Goal: Information Seeking & Learning: Find specific fact

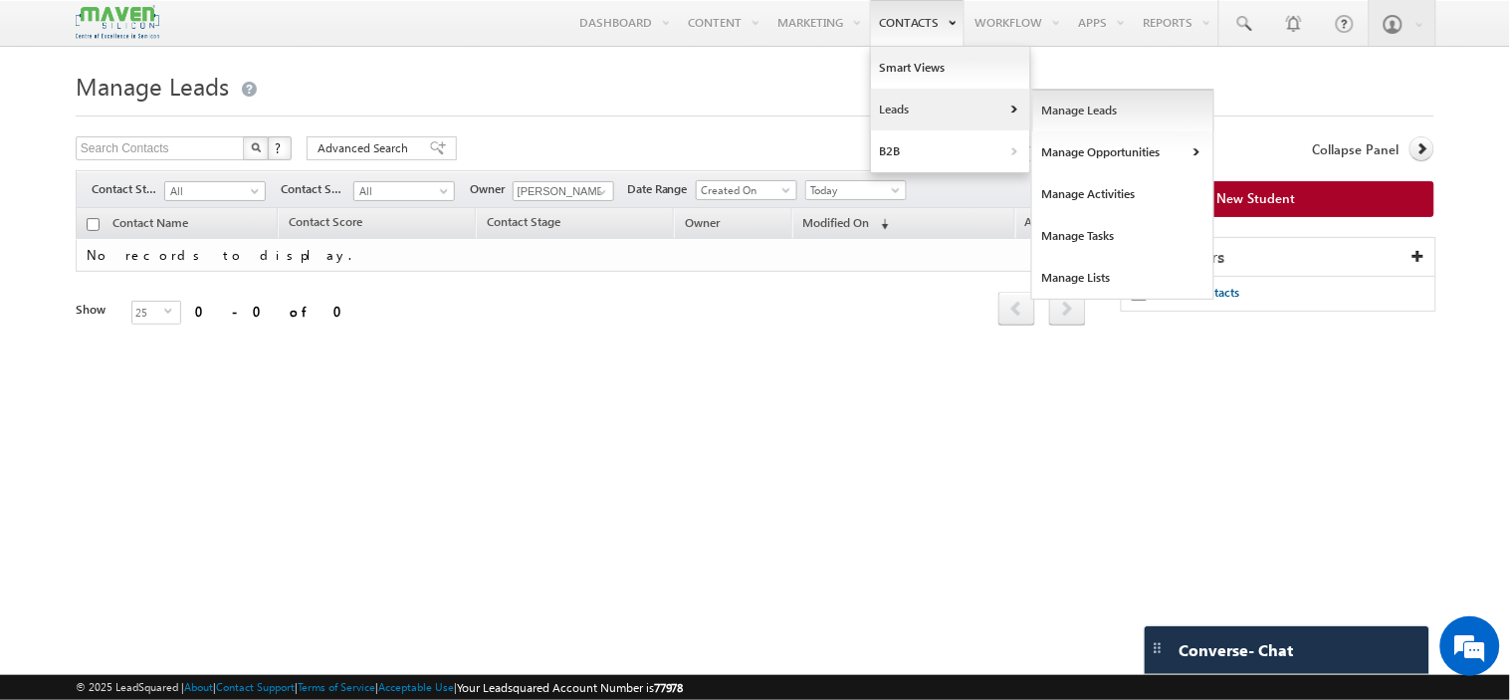
click at [1051, 111] on link "Manage Leads" at bounding box center [1123, 111] width 182 height 42
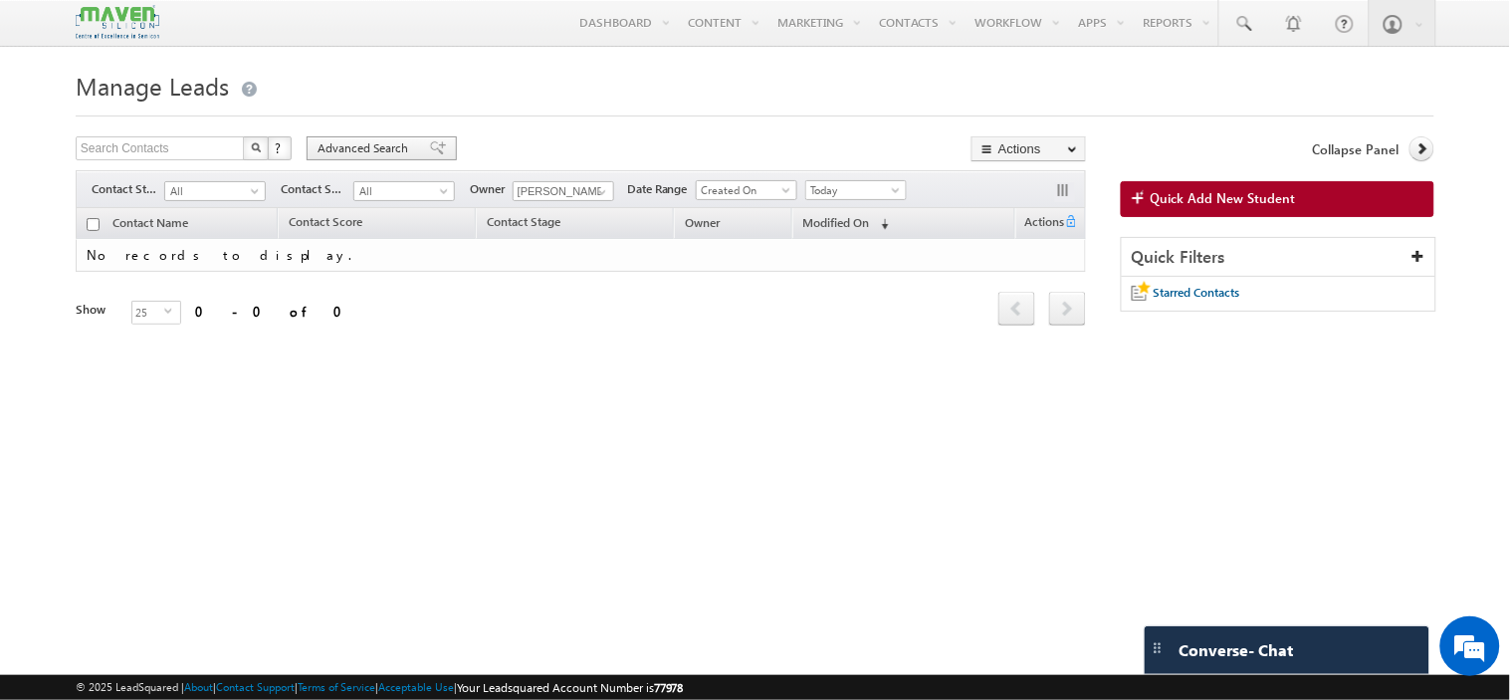
click at [368, 147] on span "Advanced Search" at bounding box center [365, 148] width 97 height 18
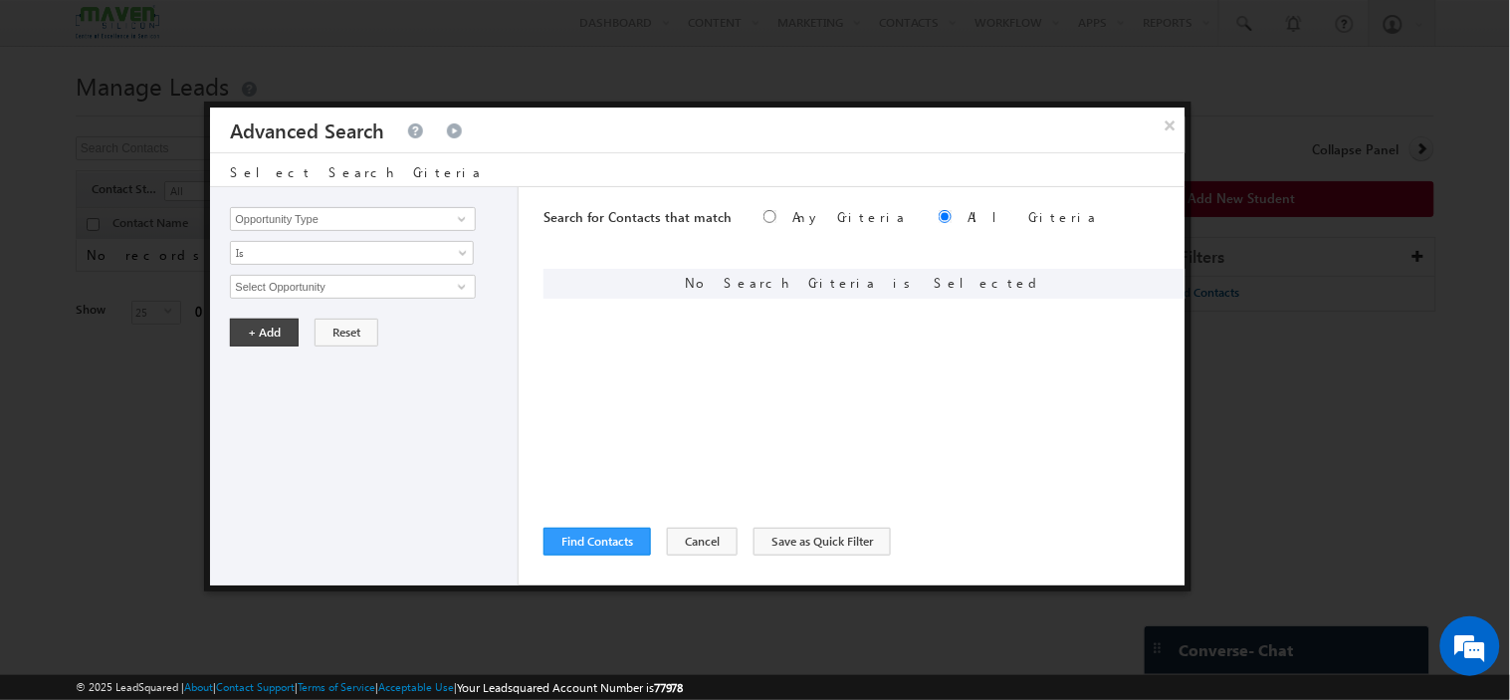
click at [349, 232] on div "Opportunity Type Contact Activity Task Sales Group Prospect Id Academic Remarks…" at bounding box center [364, 386] width 309 height 398
click at [349, 222] on input "Opportunity Type" at bounding box center [352, 219] width 245 height 24
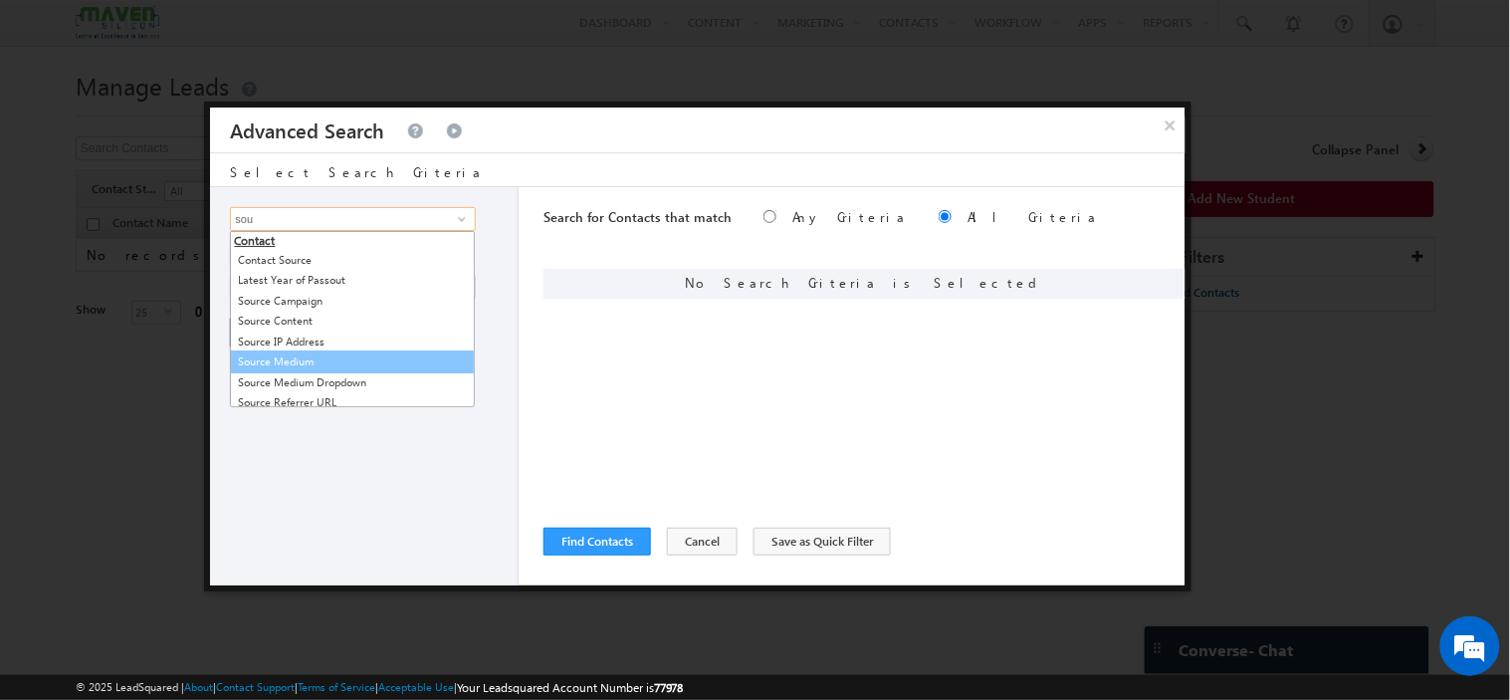
click at [326, 360] on link "Source Medium" at bounding box center [352, 361] width 245 height 23
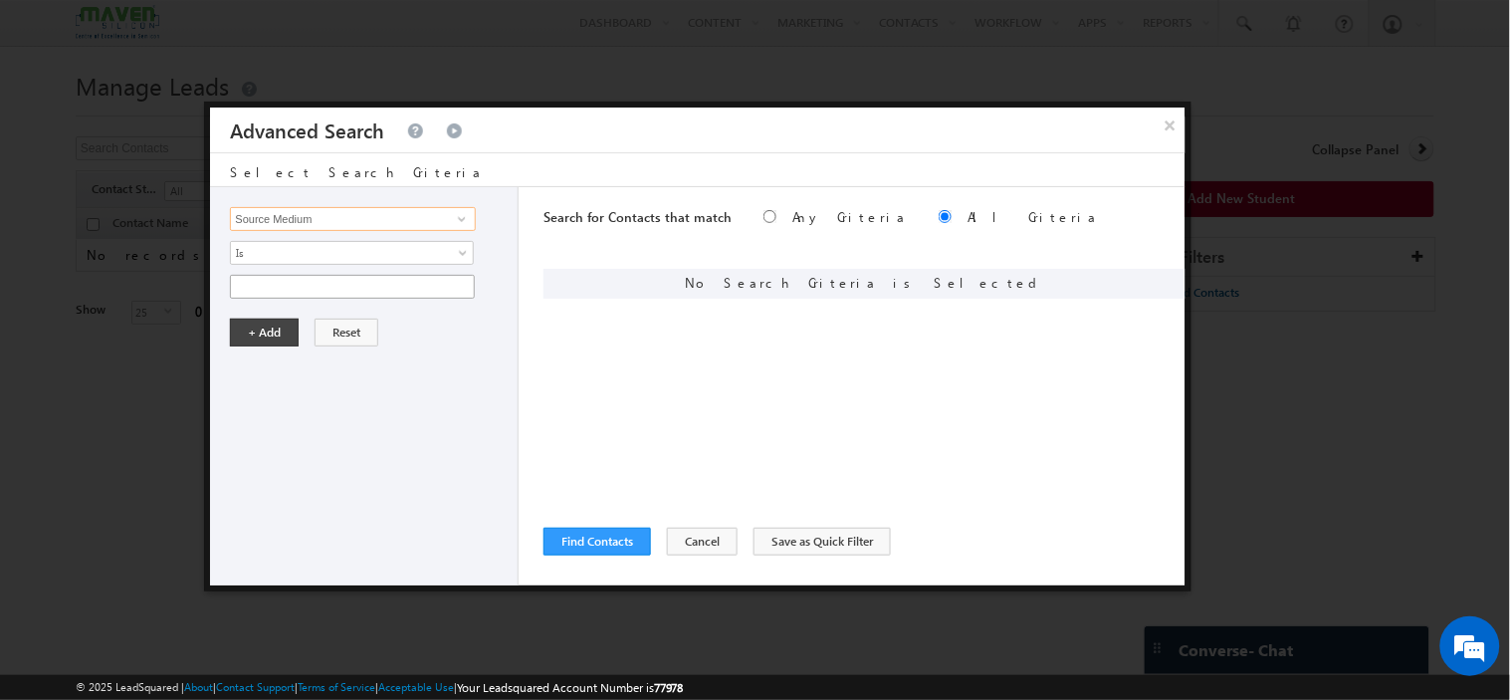
type input "Source Medium"
click at [316, 287] on input "text" at bounding box center [352, 287] width 245 height 24
type input "Search"
click at [274, 326] on button "+ Add" at bounding box center [264, 332] width 69 height 28
click at [306, 209] on input "Opportunity Type" at bounding box center [352, 219] width 245 height 24
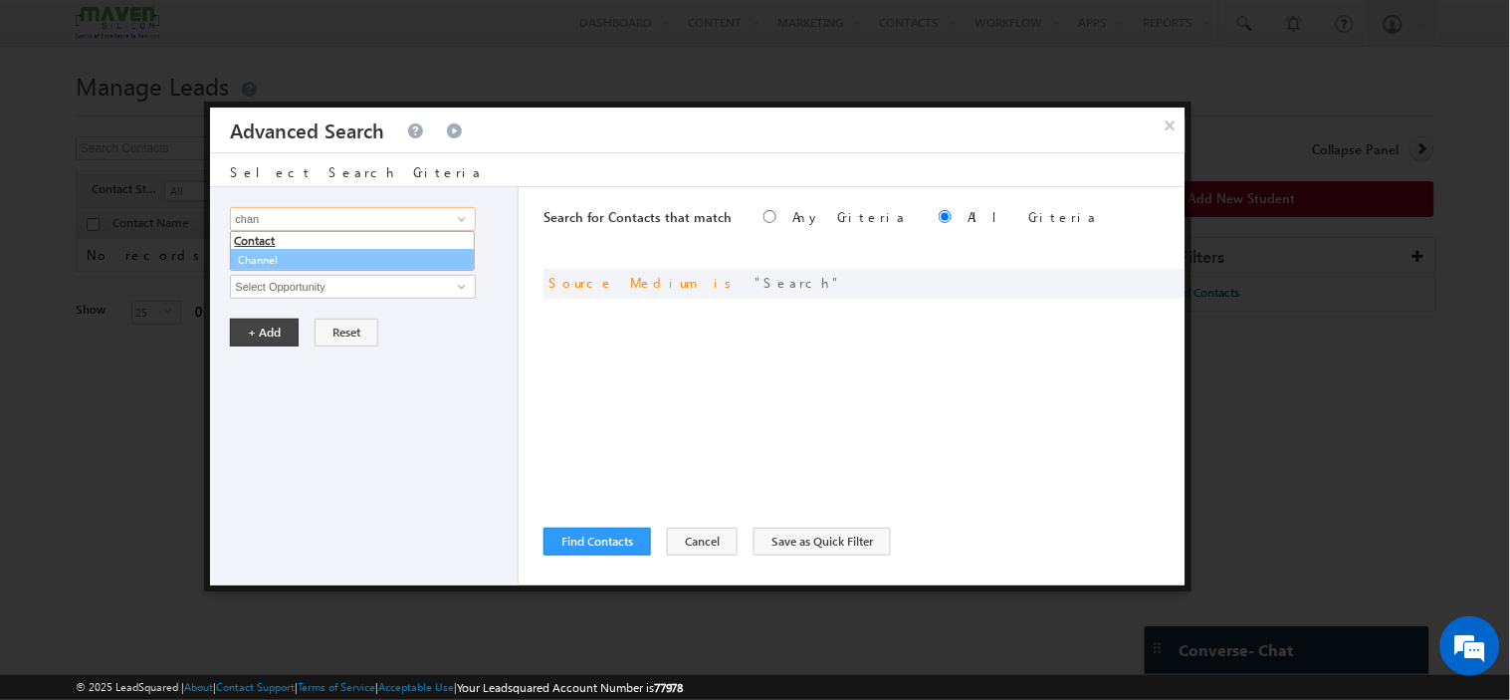
click at [287, 257] on link "Channel" at bounding box center [352, 260] width 245 height 23
type input "Channel"
click at [291, 290] on span "None Selected" at bounding box center [344, 287] width 226 height 22
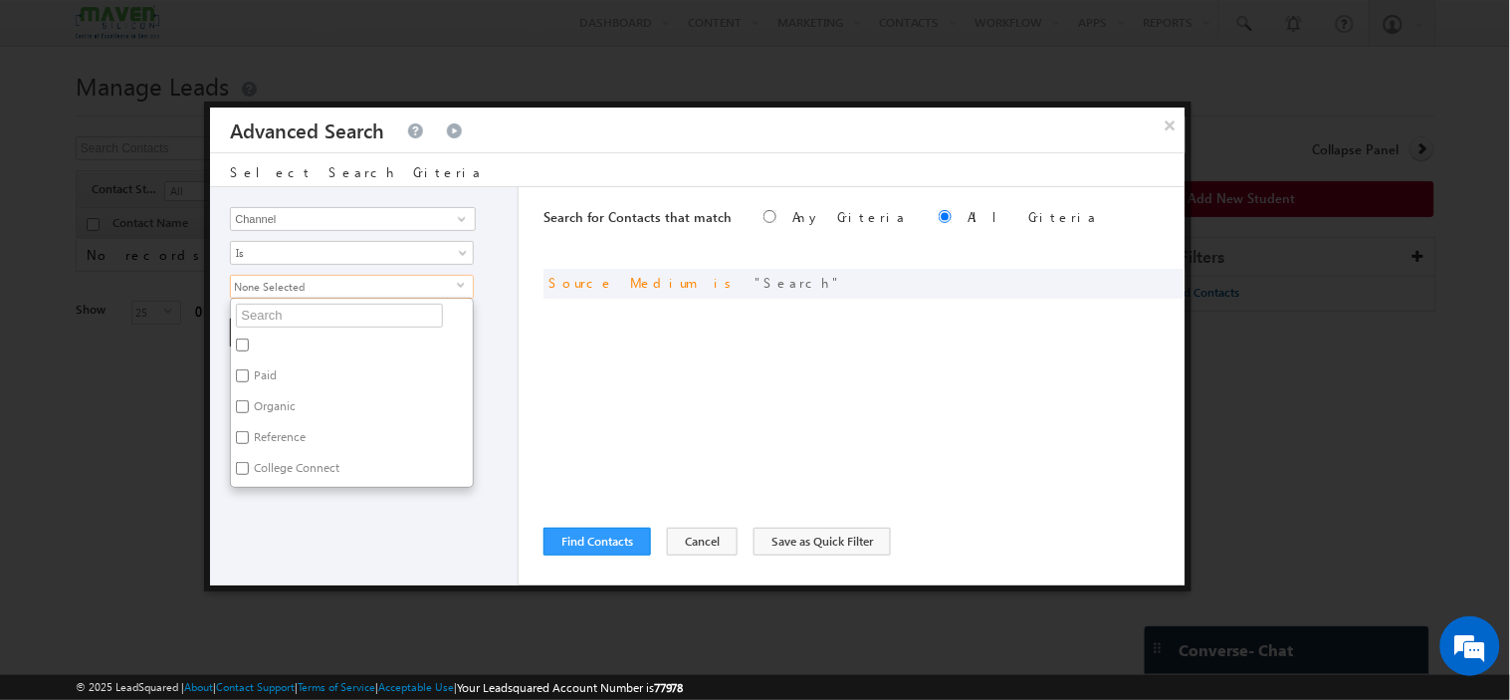
click at [266, 371] on label "Paid" at bounding box center [264, 378] width 66 height 31
click at [249, 371] on input "Paid" at bounding box center [242, 375] width 13 height 13
checkbox input "true"
click at [304, 531] on div "Opportunity Type Contact Activity Task Sales Group Prospect Id Academic Remarks…" at bounding box center [364, 386] width 309 height 398
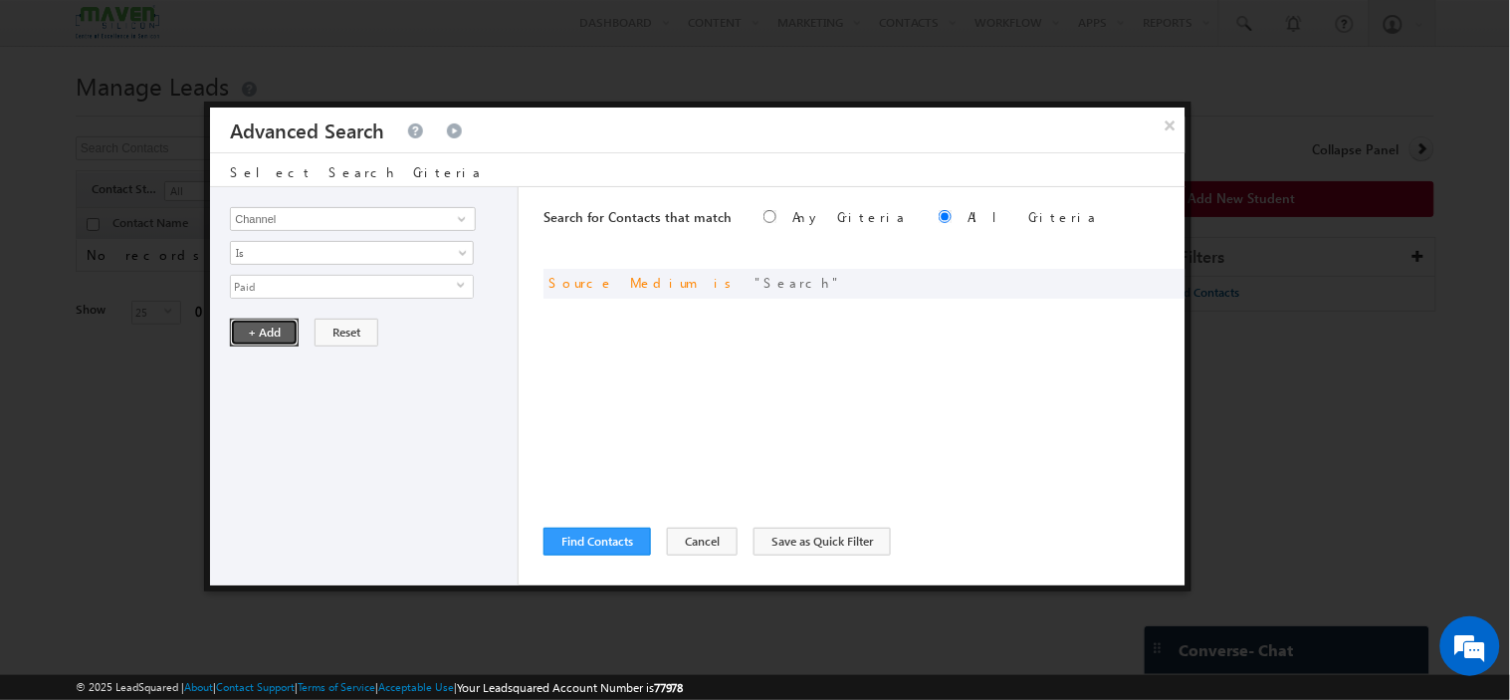
click at [271, 339] on button "+ Add" at bounding box center [264, 332] width 69 height 28
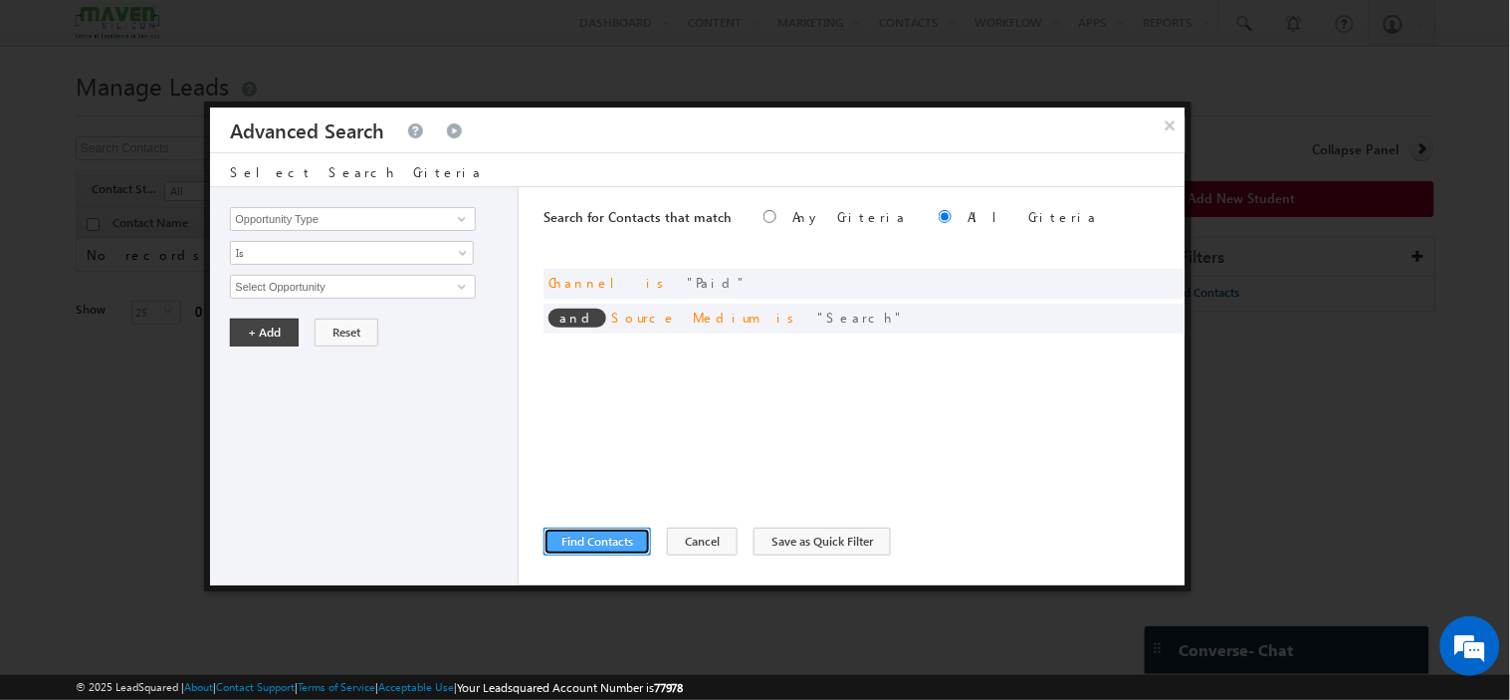
click at [597, 544] on button "Find Contacts" at bounding box center [596, 541] width 107 height 28
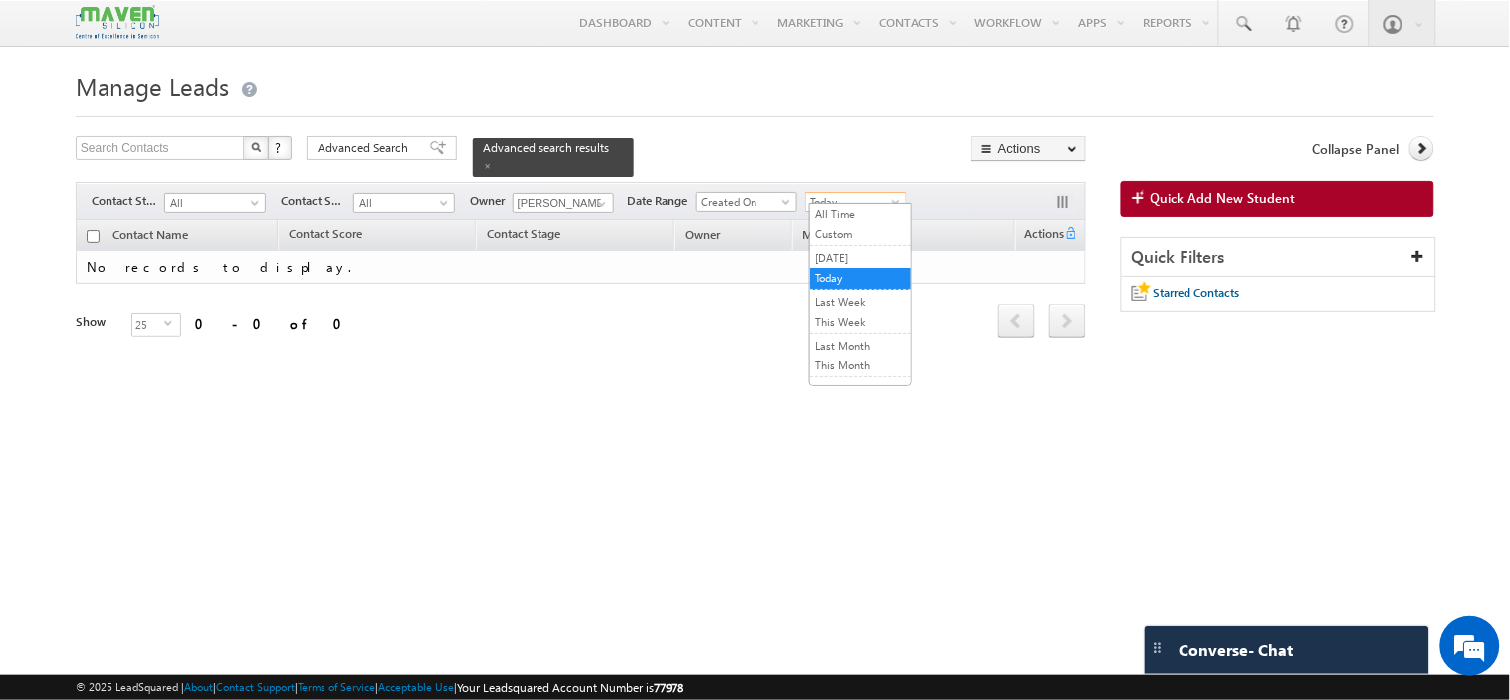
click at [837, 196] on span "Today" at bounding box center [853, 202] width 95 height 18
click at [869, 256] on link "[DATE]" at bounding box center [860, 258] width 101 height 18
click at [584, 193] on input "Sovan" at bounding box center [564, 203] width 102 height 20
click at [602, 196] on span at bounding box center [602, 204] width 16 height 16
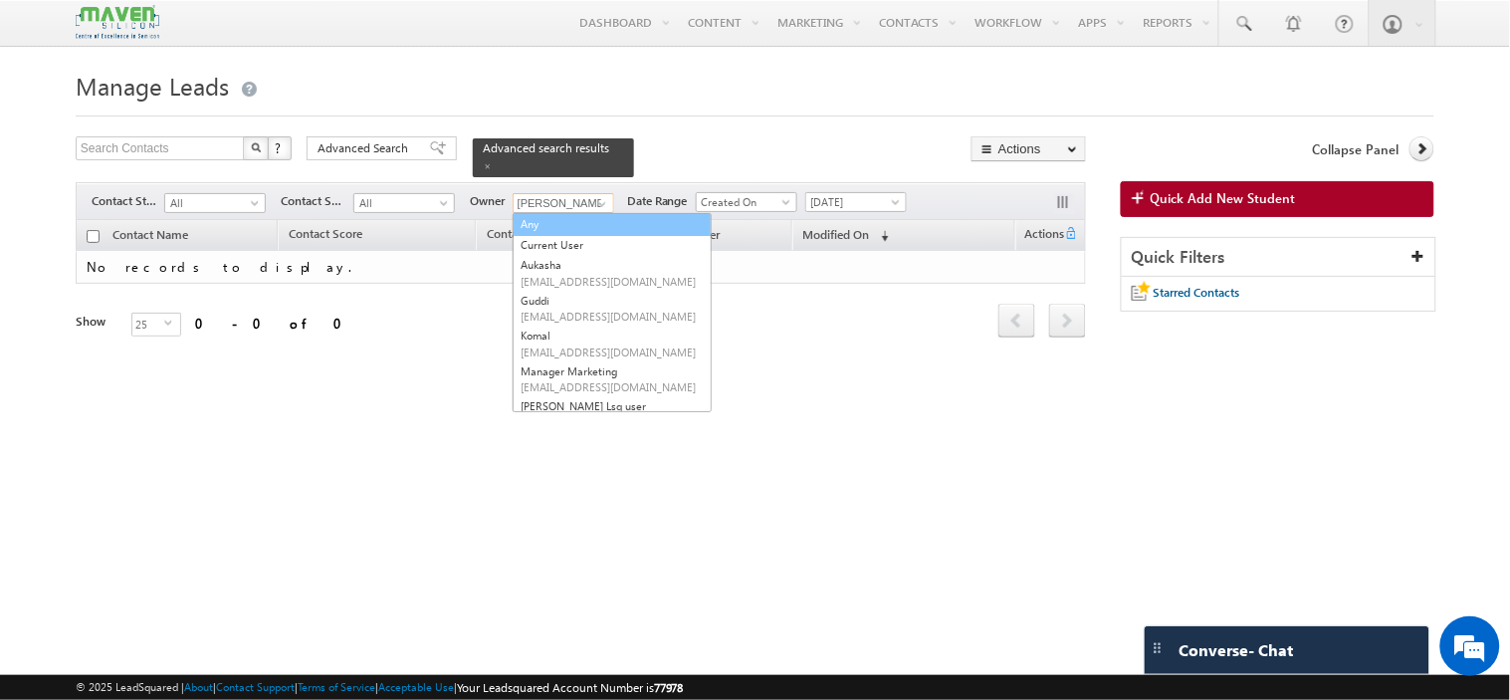
click at [577, 220] on link "Any" at bounding box center [612, 224] width 199 height 23
type input "Any"
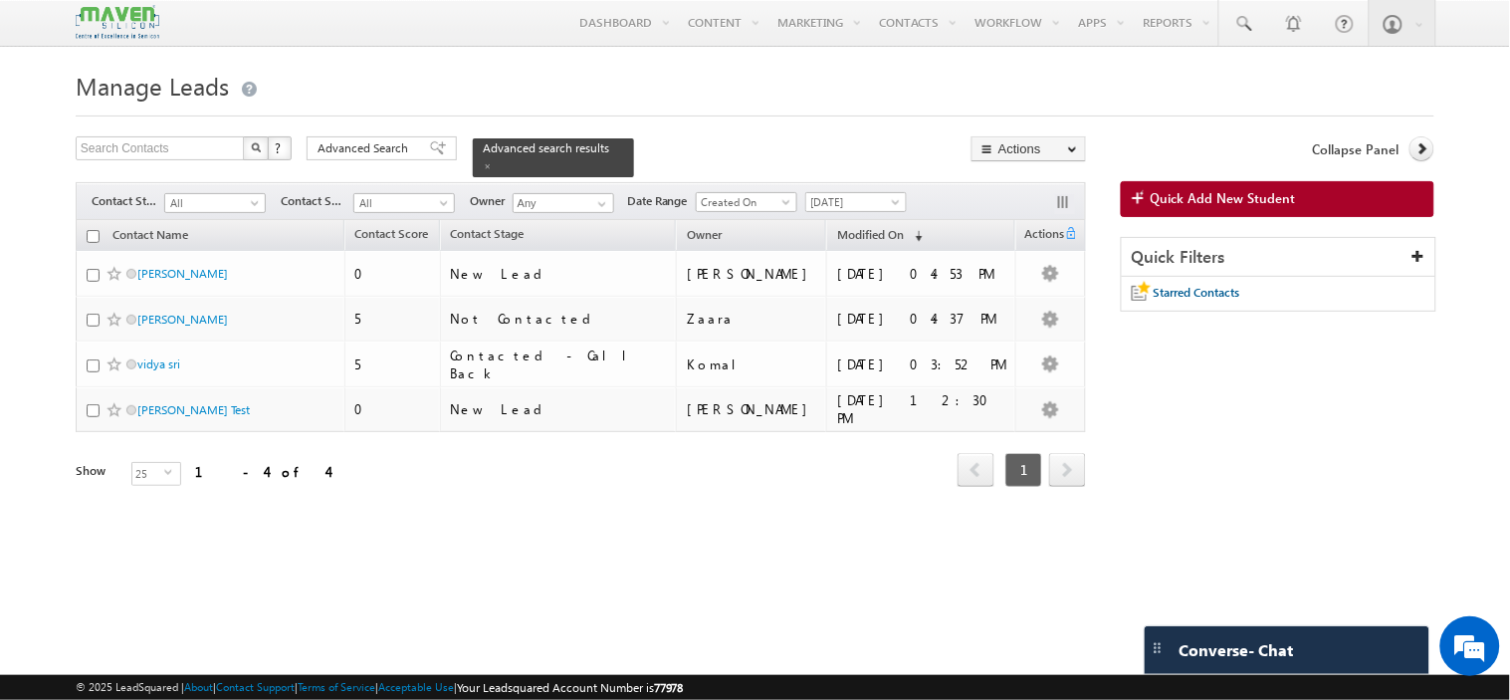
drag, startPoint x: 154, startPoint y: 405, endPoint x: 663, endPoint y: 452, distance: 510.7
click at [663, 452] on div "Refresh first prev 1 next last 1 - 4 of 4" at bounding box center [581, 461] width 1010 height 58
click at [1255, 23] on link at bounding box center [1243, 23] width 48 height 46
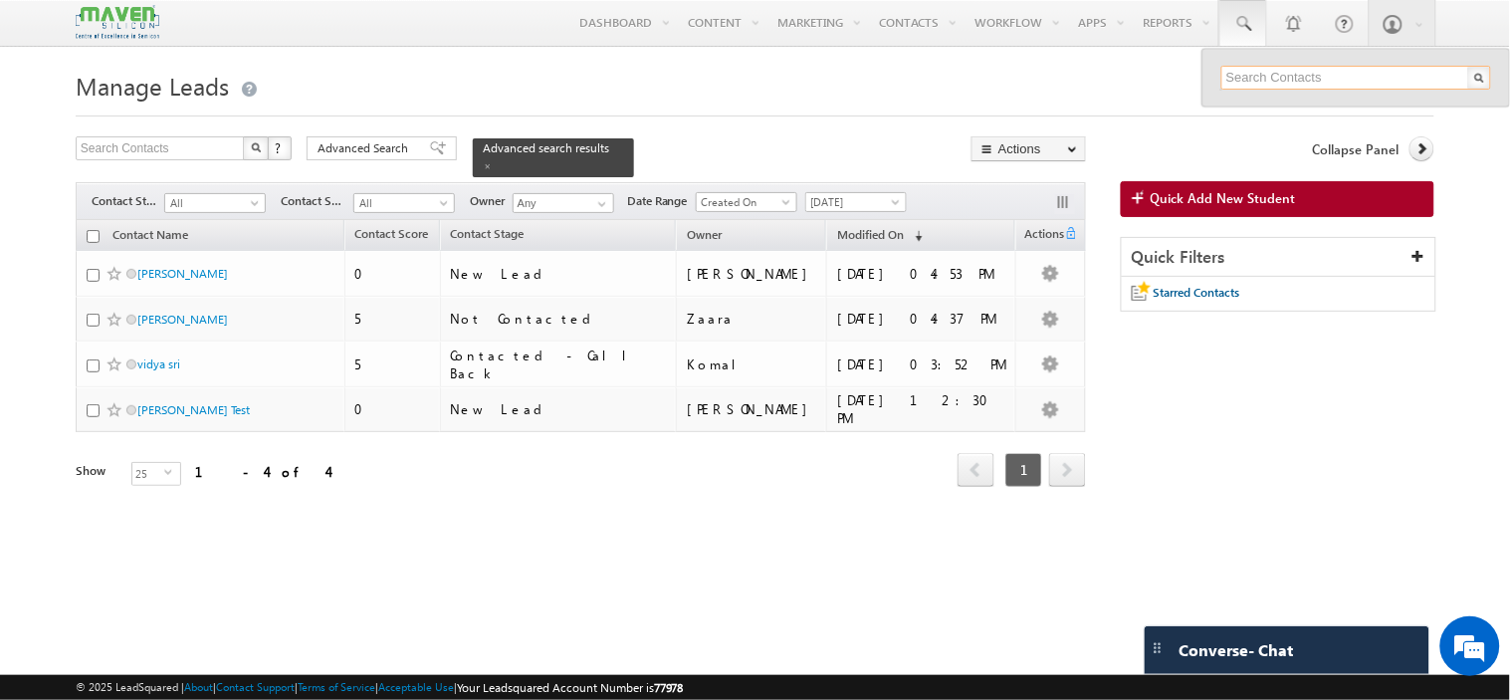
paste input "gnaneshvarupula15@gmail.com"
type input "gnaneshvarupula15@gmail.com"
click at [1098, 85] on h1 "Manage Leads" at bounding box center [755, 84] width 1358 height 39
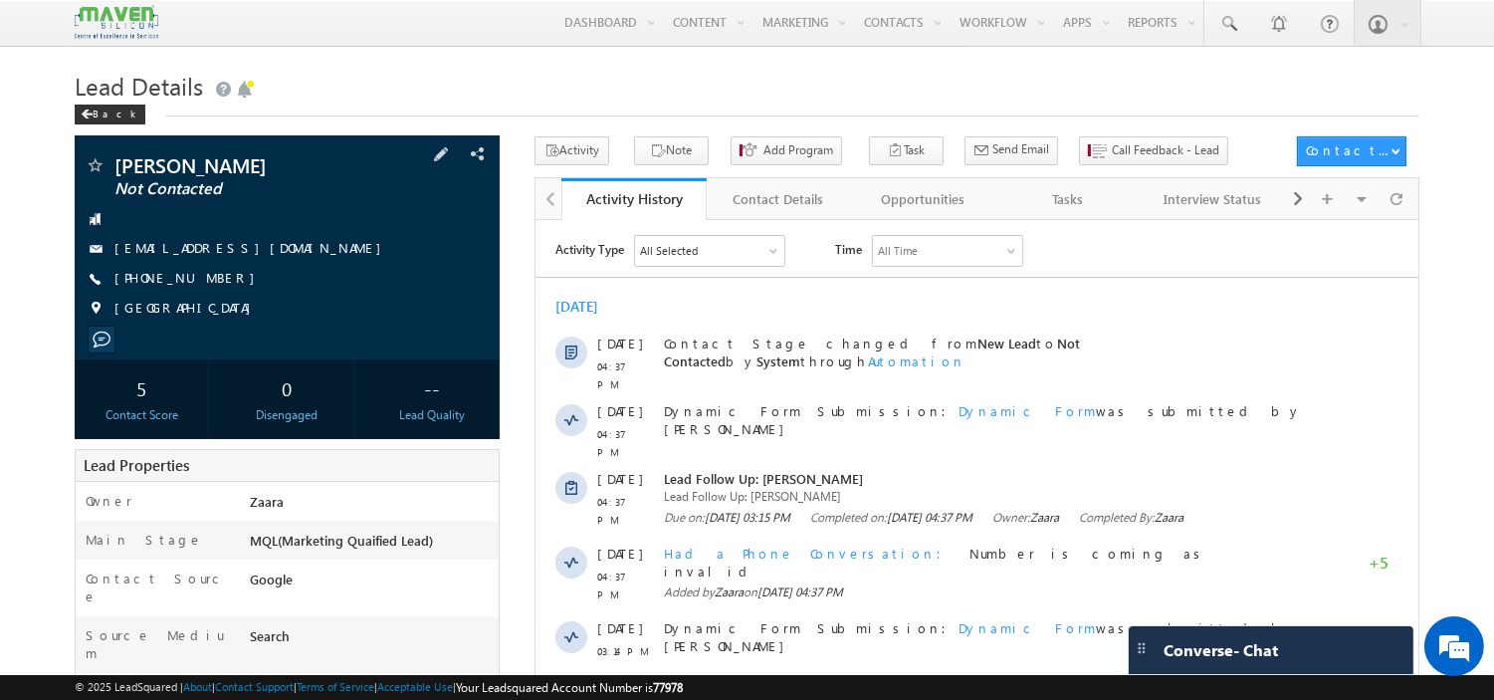
click at [290, 249] on div "[EMAIL_ADDRESS][DOMAIN_NAME]" at bounding box center [287, 249] width 405 height 20
copy div "[EMAIL_ADDRESS][DOMAIN_NAME]"
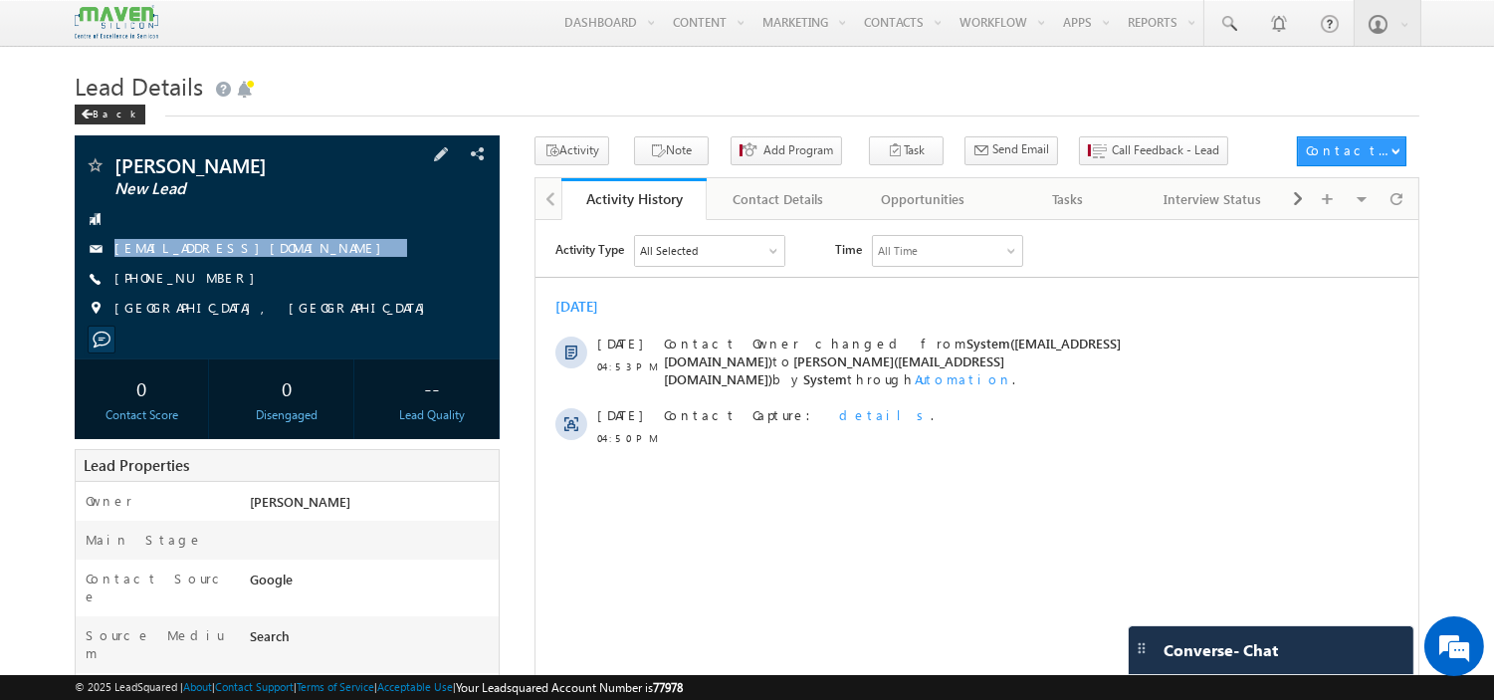
drag, startPoint x: 279, startPoint y: 252, endPoint x: 260, endPoint y: 262, distance: 21.4
click at [260, 262] on div "Samruddhi harikantra New Lead samruddhi06hk@gmail.com +91-8310101459" at bounding box center [287, 241] width 405 height 173
copy div "samruddhi06hk@gmail.com"
click at [212, 280] on div "+91-8310101459" at bounding box center [287, 279] width 405 height 20
click at [210, 285] on div "+91-8310101459" at bounding box center [287, 279] width 405 height 20
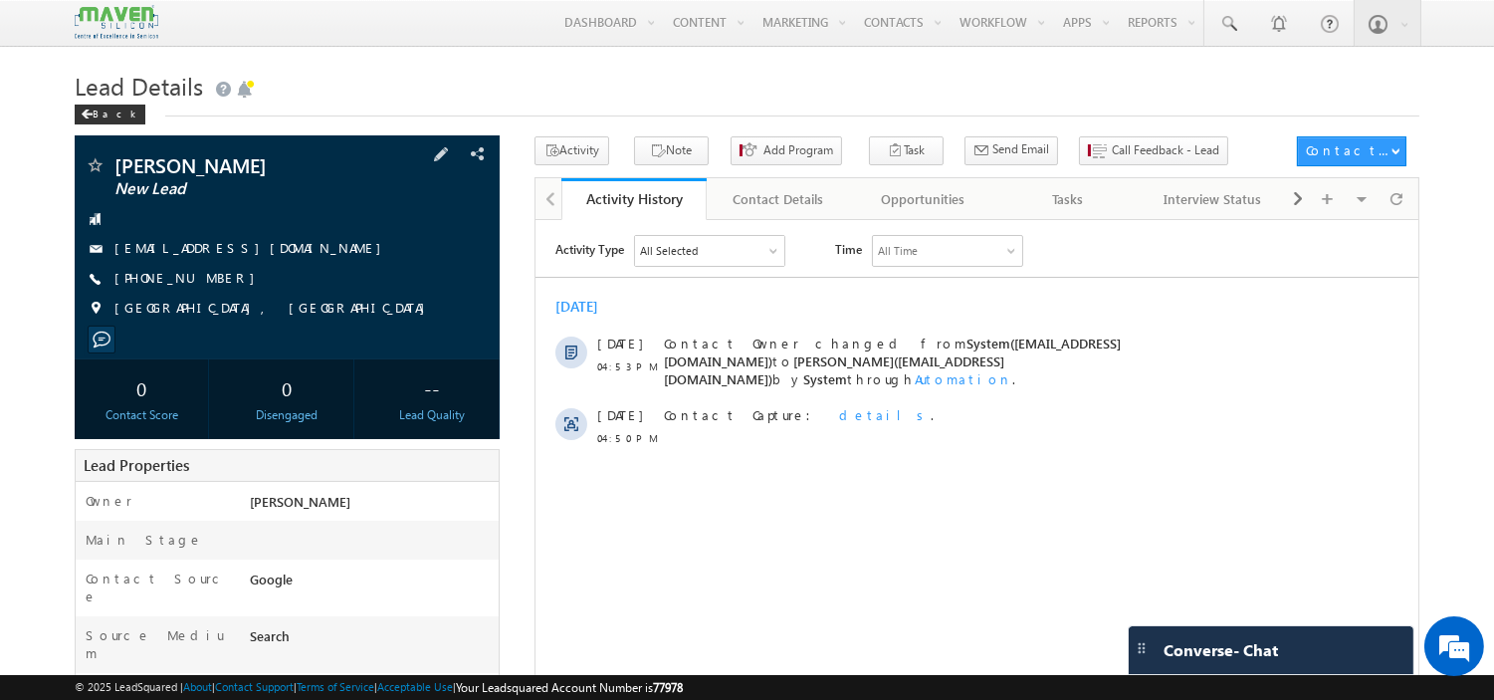
copy div "+91-8310101459"
drag, startPoint x: 332, startPoint y: 173, endPoint x: 289, endPoint y: 189, distance: 46.6
click at [289, 175] on div "Samruddhi harikantra New Lead" at bounding box center [287, 165] width 405 height 20
drag, startPoint x: 114, startPoint y: 165, endPoint x: 328, endPoint y: 170, distance: 214.0
click at [328, 170] on div "Samruddhi harikantra New Lead" at bounding box center [287, 165] width 405 height 20
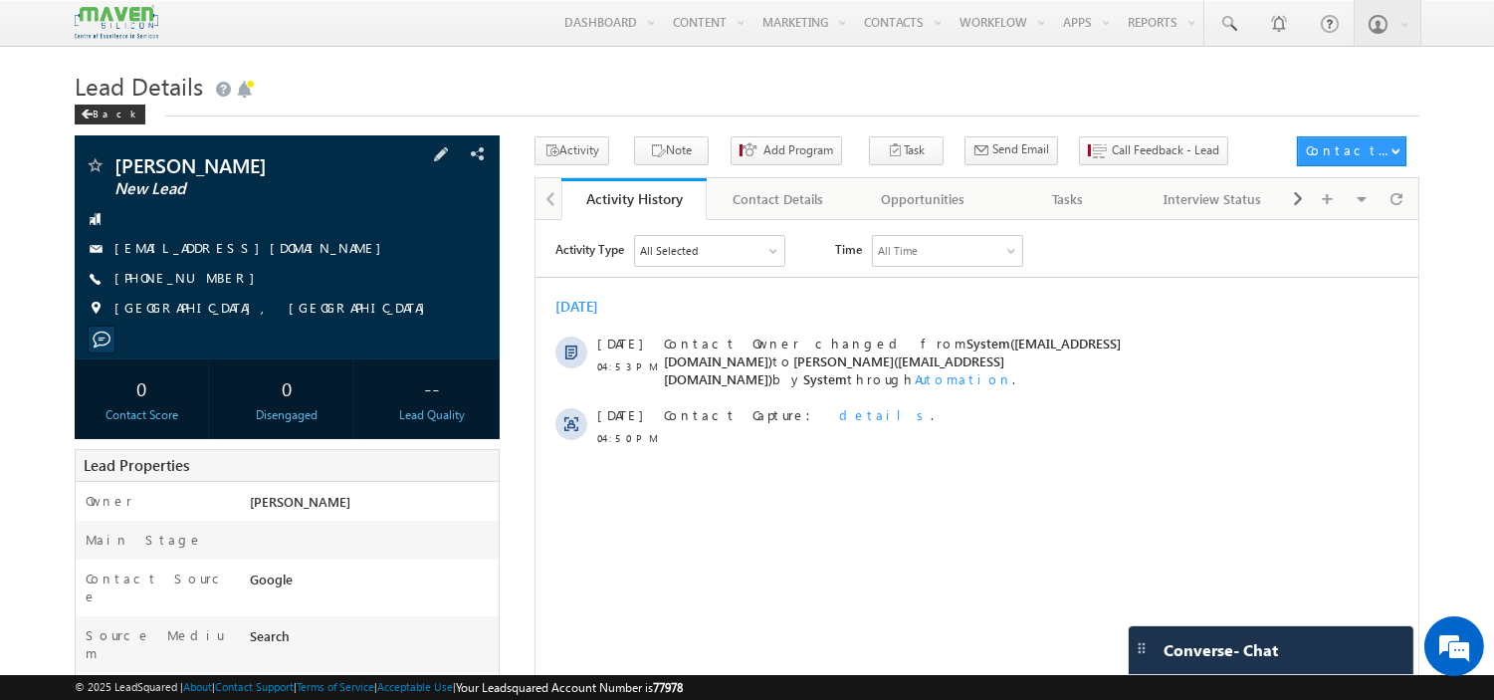
copy div "Samruddhi harikantra"
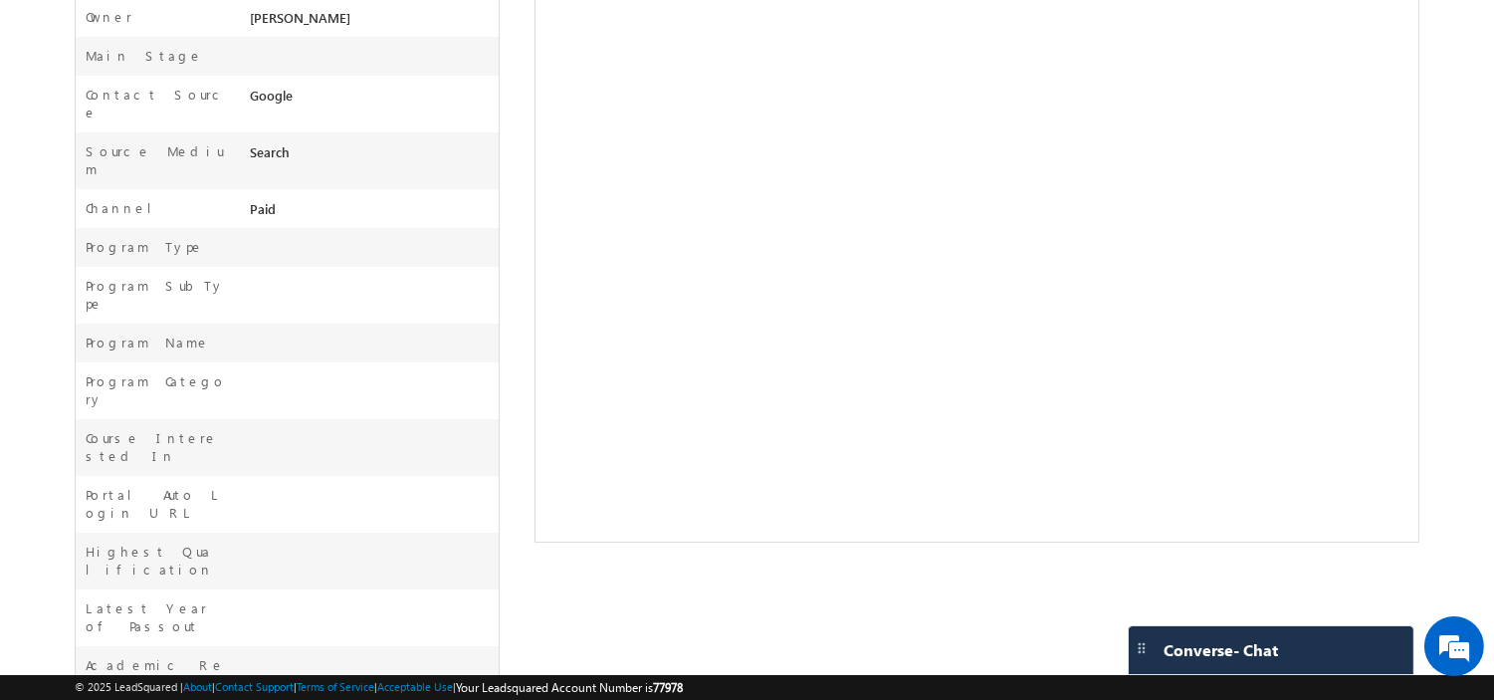
scroll to position [621, 0]
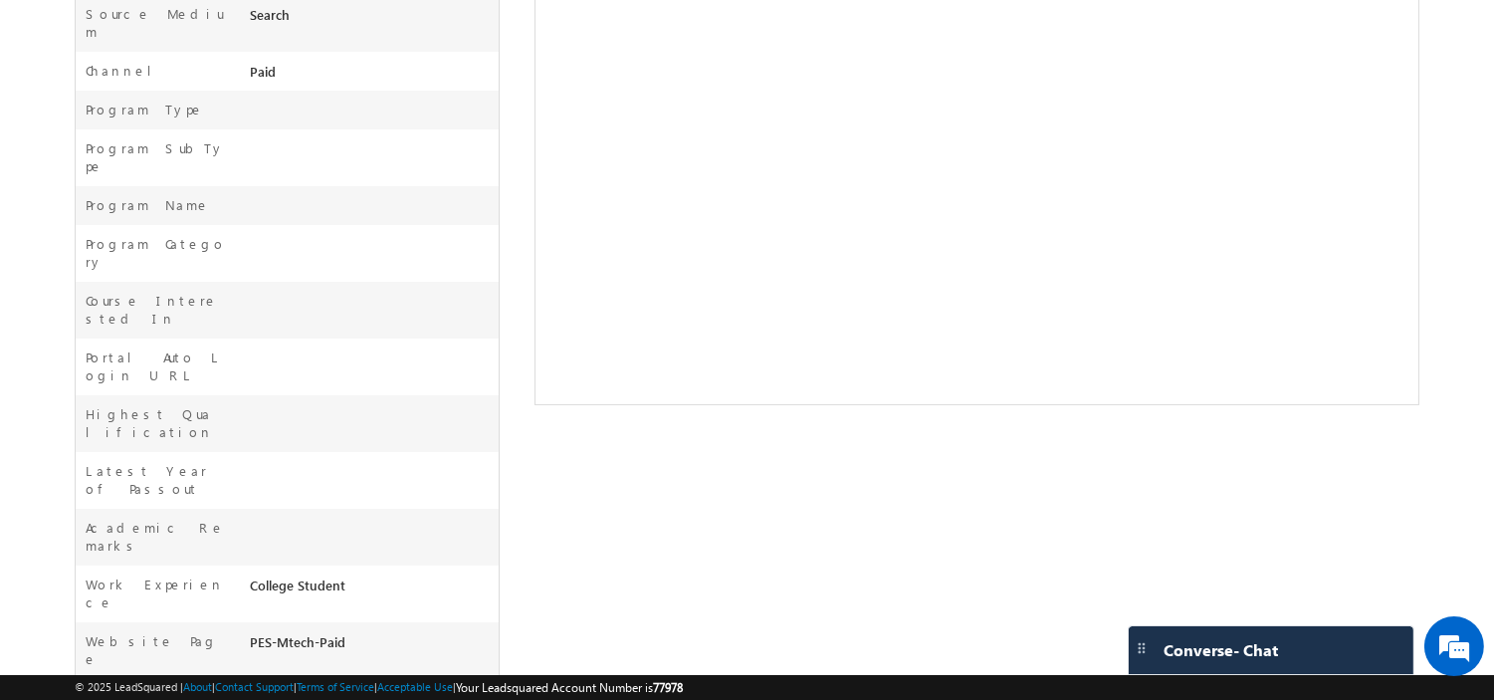
click at [319, 575] on div "College Student" at bounding box center [372, 589] width 254 height 28
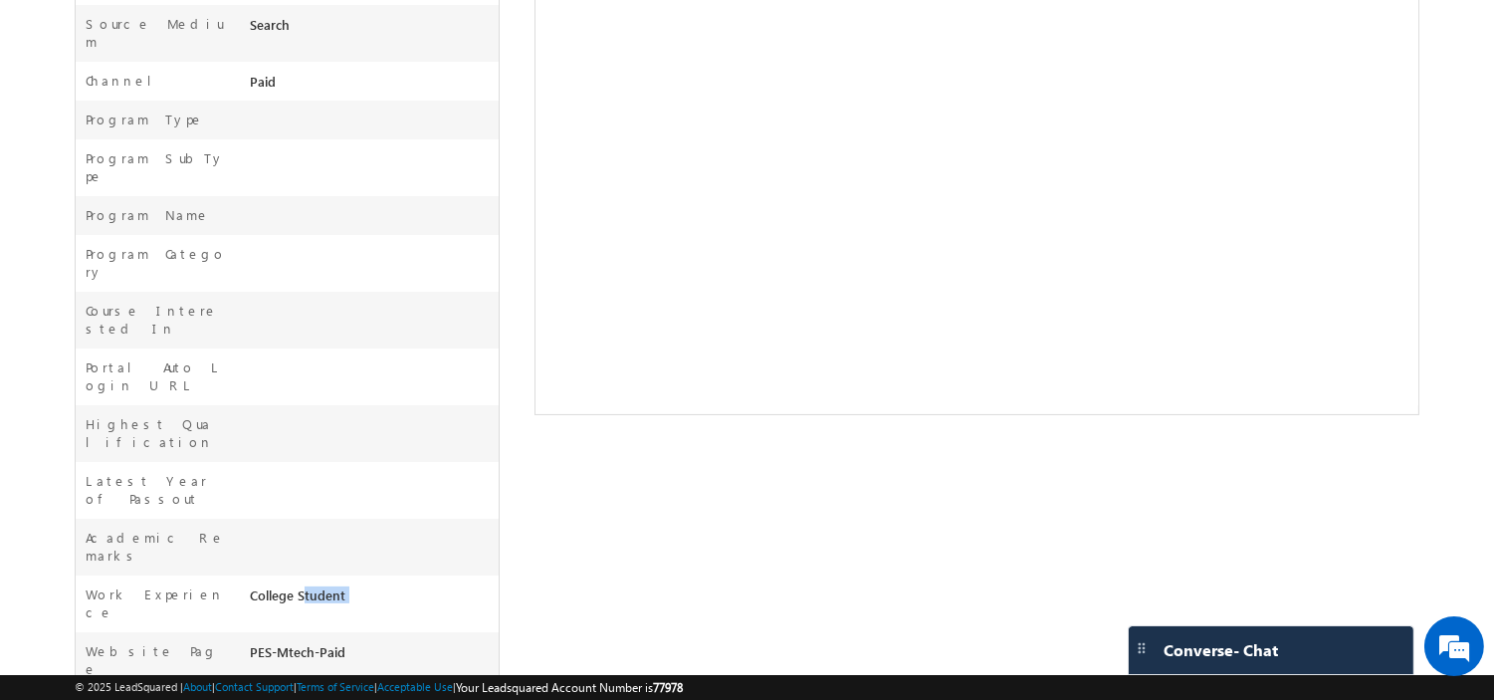
click at [319, 585] on div "College Student" at bounding box center [372, 599] width 254 height 28
copy div "College Student"
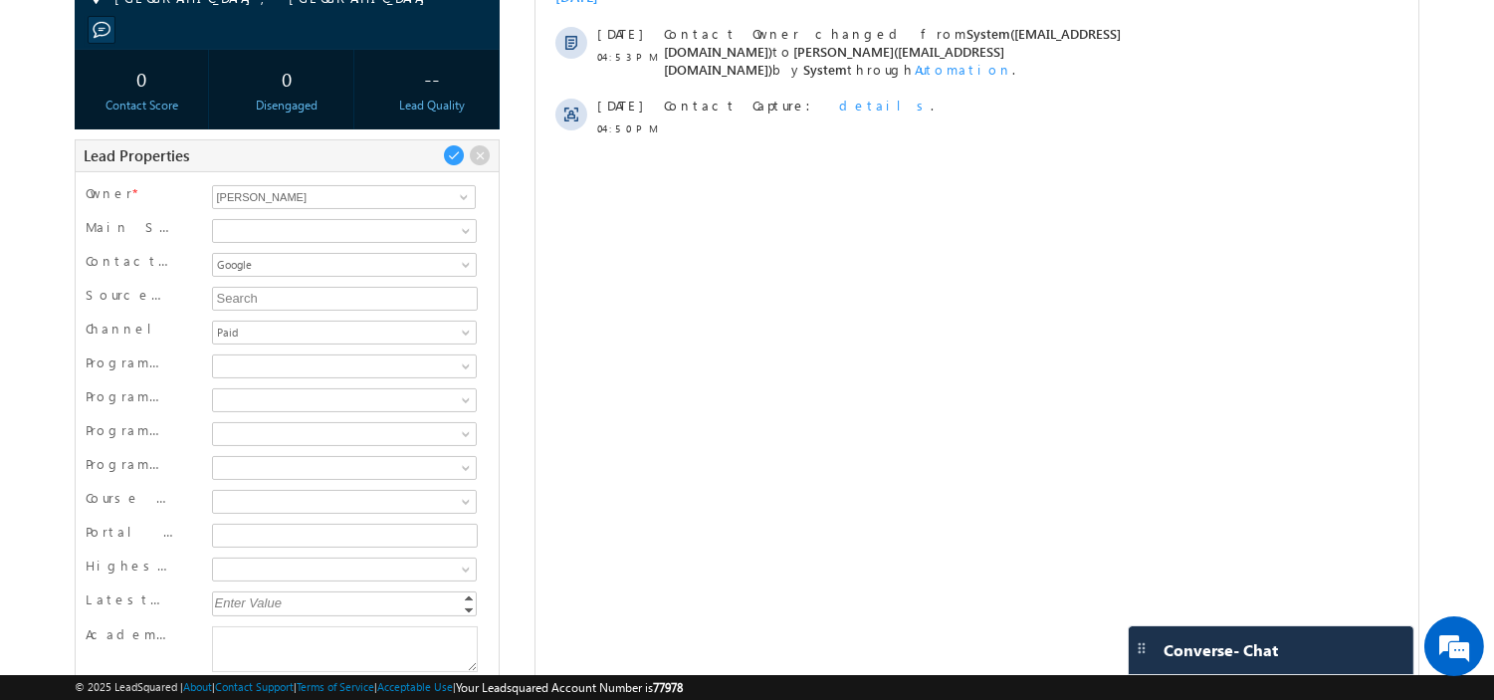
scroll to position [297, 0]
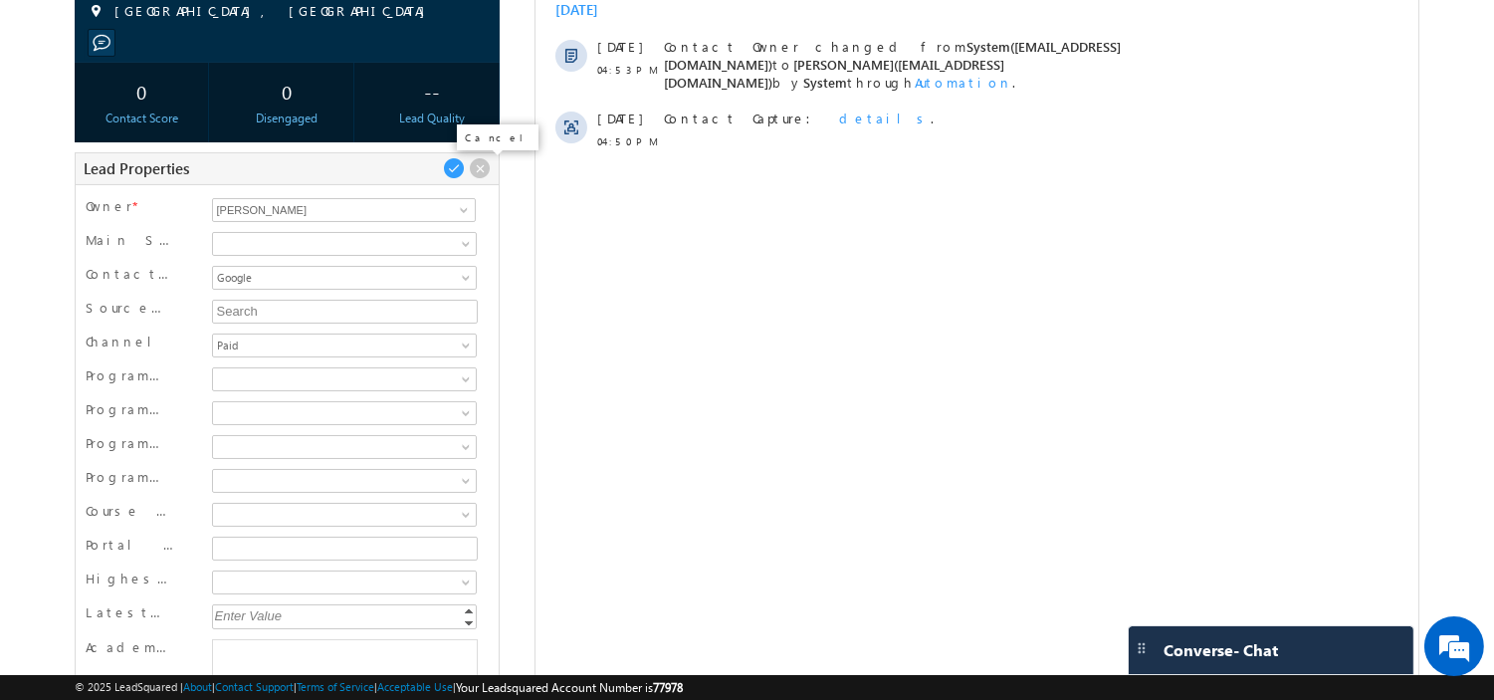
click at [481, 164] on span at bounding box center [480, 168] width 22 height 22
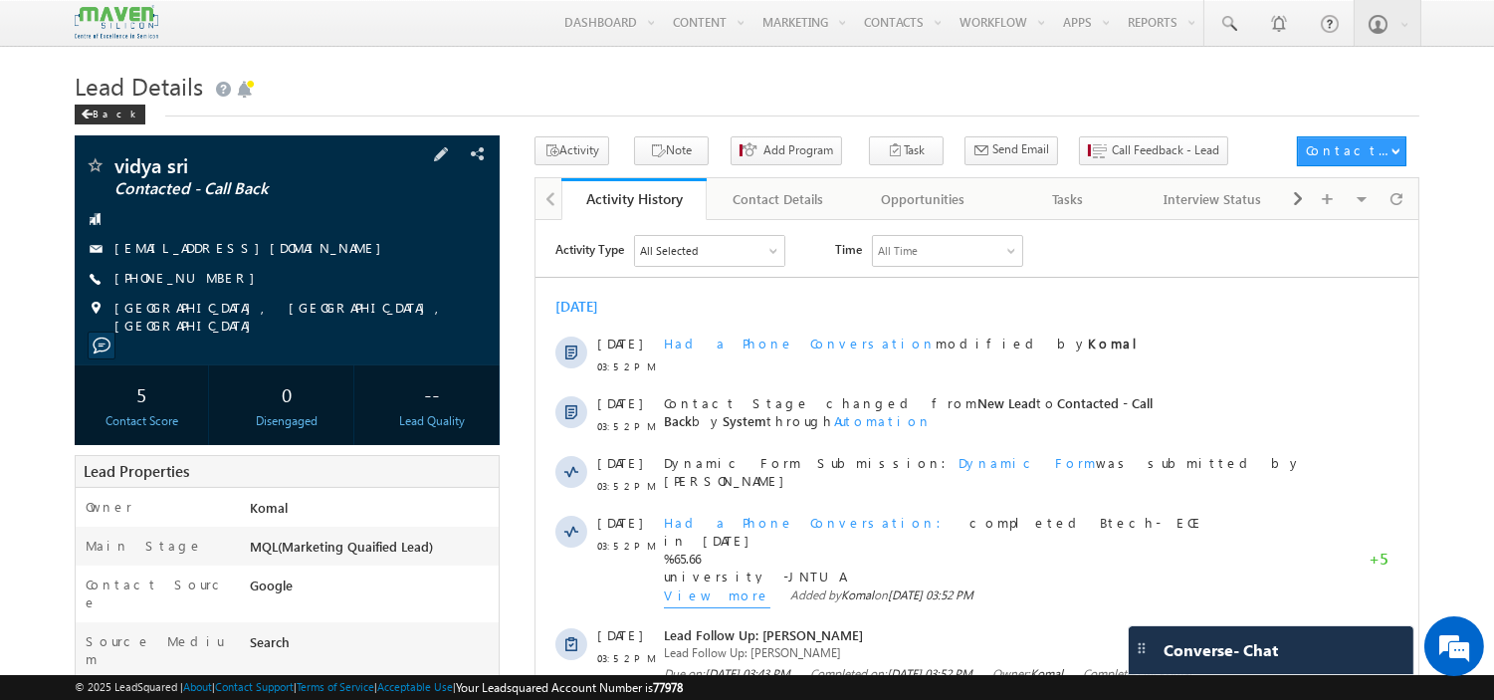
drag, startPoint x: 229, startPoint y: 251, endPoint x: 220, endPoint y: 256, distance: 10.2
click at [220, 256] on div "[EMAIL_ADDRESS][DOMAIN_NAME]" at bounding box center [287, 249] width 405 height 20
copy div "[EMAIL_ADDRESS][DOMAIN_NAME]"
